Goal: Task Accomplishment & Management: Manage account settings

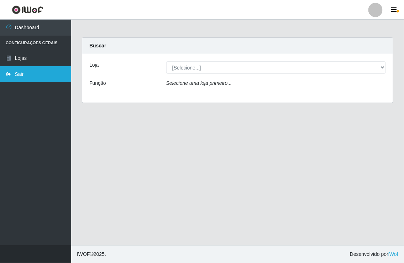
click at [22, 72] on link "Sair" at bounding box center [35, 74] width 71 height 16
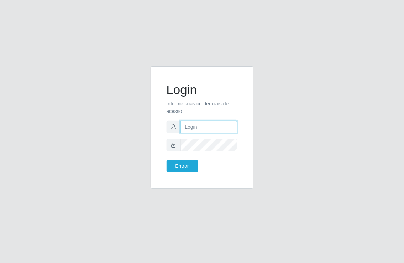
click at [216, 129] on input "text" at bounding box center [209, 127] width 57 height 12
type input "[EMAIL_ADDRESS][DOMAIN_NAME]"
click at [167, 160] on button "Entrar" at bounding box center [182, 166] width 31 height 12
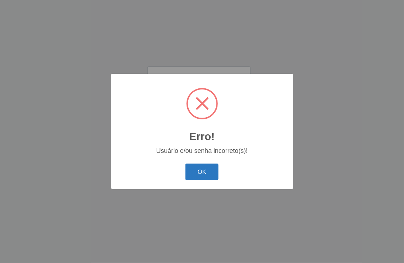
click at [207, 172] on button "OK" at bounding box center [202, 172] width 33 height 17
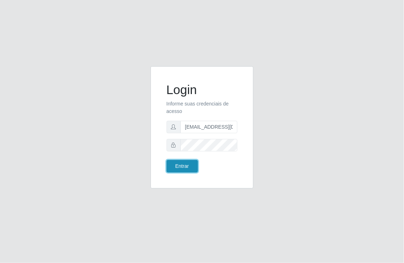
click at [182, 164] on button "Entrar" at bounding box center [182, 166] width 31 height 12
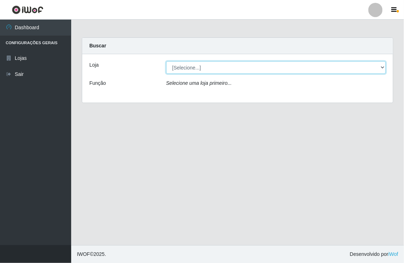
click at [383, 65] on select "[Selecione...] Nordestão - [GEOGRAPHIC_DATA]" at bounding box center [276, 67] width 220 height 12
select select "454"
click at [166, 61] on select "[Selecione...] Nordestão - [GEOGRAPHIC_DATA]" at bounding box center [276, 67] width 220 height 12
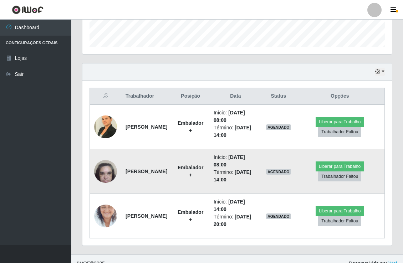
scroll to position [217, 0]
